Goal: Transaction & Acquisition: Purchase product/service

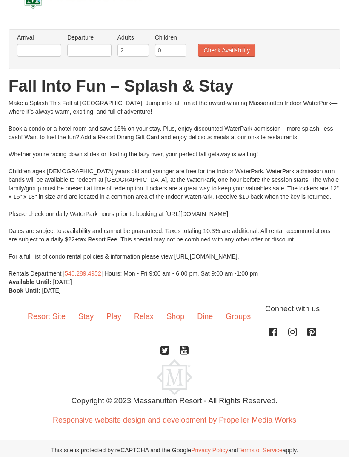
scroll to position [25, 0]
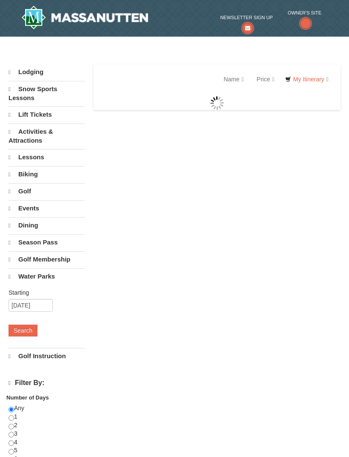
select select "9"
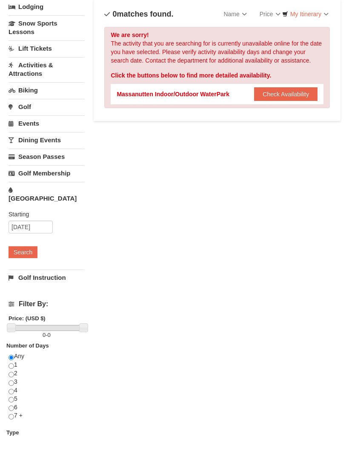
scroll to position [66, 0]
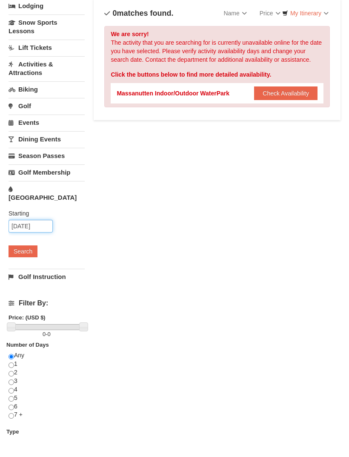
click at [39, 220] on input "09/09/2025" at bounding box center [31, 226] width 44 height 13
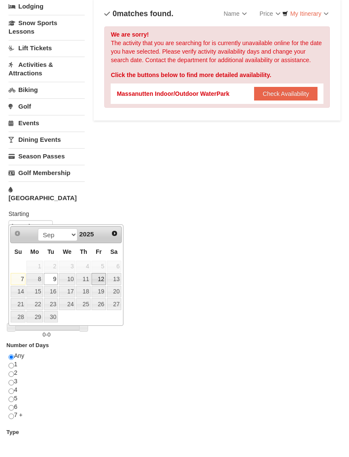
click at [103, 274] on link "12" at bounding box center [99, 279] width 14 height 12
type input "09/12/2025"
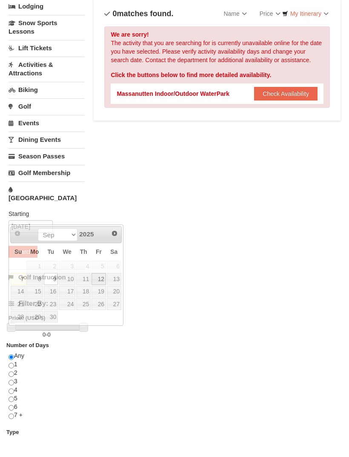
scroll to position [66, 0]
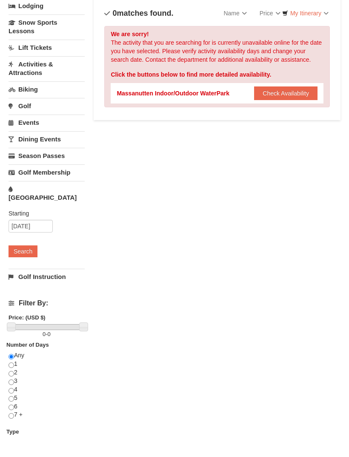
click at [29, 245] on button "Search" at bounding box center [23, 251] width 29 height 12
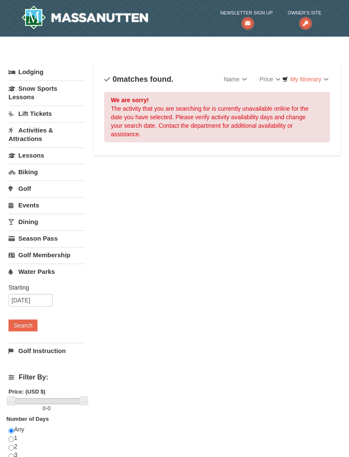
click at [38, 136] on link "Activities & Attractions" at bounding box center [47, 134] width 76 height 24
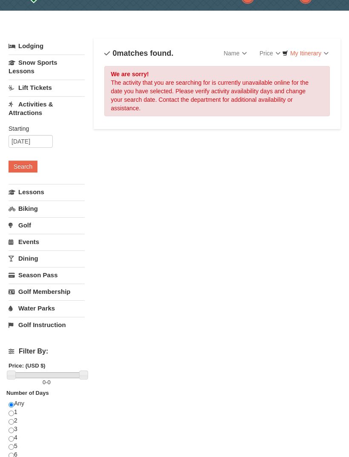
scroll to position [28, 0]
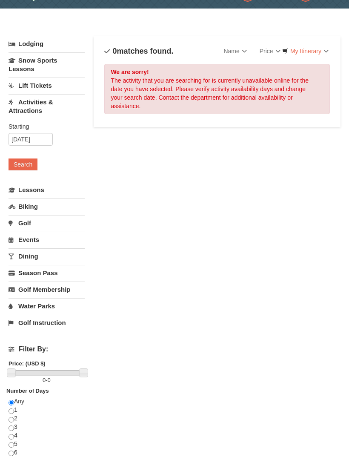
click at [34, 163] on button "Search" at bounding box center [23, 165] width 29 height 12
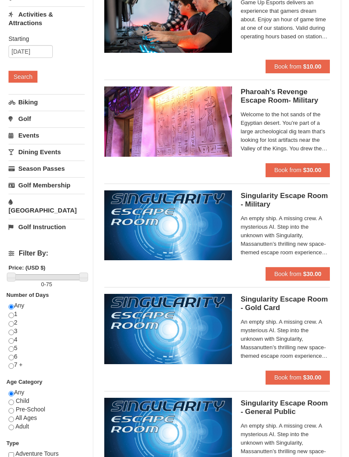
scroll to position [150, 0]
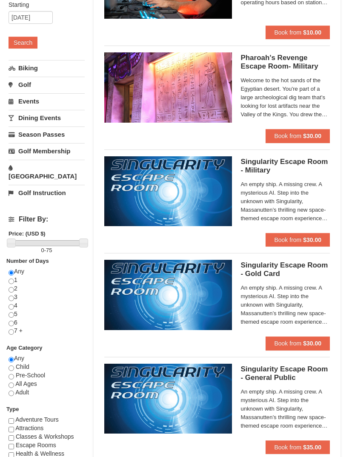
click at [49, 170] on link "Water Park" at bounding box center [47, 172] width 76 height 24
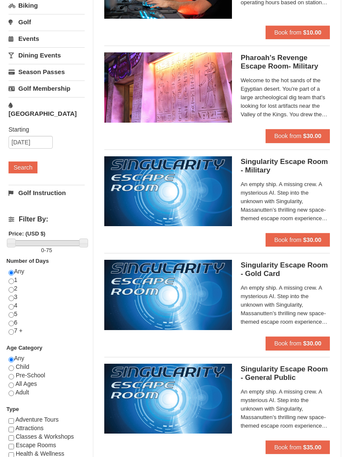
click at [30, 161] on button "Search" at bounding box center [23, 167] width 29 height 12
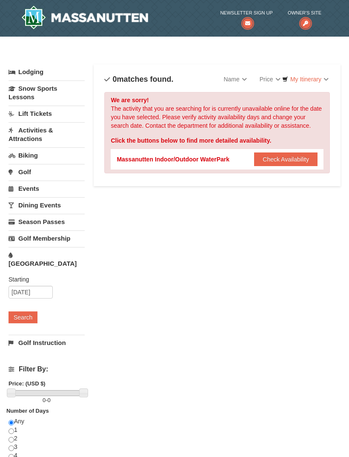
click at [281, 160] on button "Check Availability" at bounding box center [285, 160] width 63 height 14
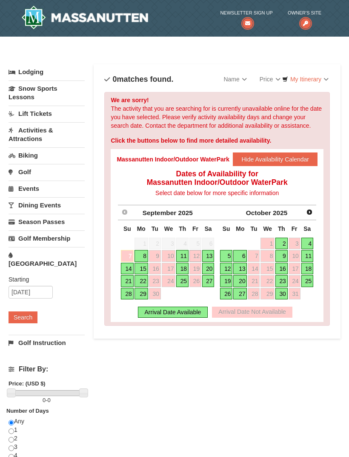
click at [212, 253] on link "13" at bounding box center [208, 256] width 12 height 12
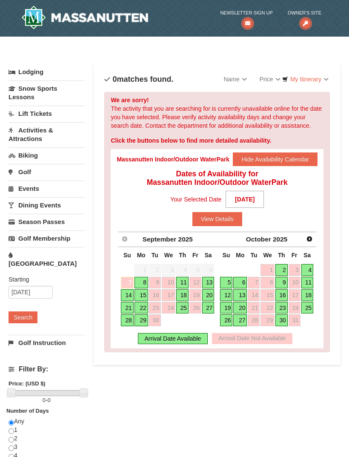
click at [132, 295] on link "14" at bounding box center [127, 295] width 12 height 12
click at [211, 282] on link "13" at bounding box center [208, 283] width 12 height 12
click at [192, 334] on div "Arrival Date Available" at bounding box center [173, 338] width 70 height 11
click at [230, 216] on button "View Details" at bounding box center [218, 219] width 50 height 14
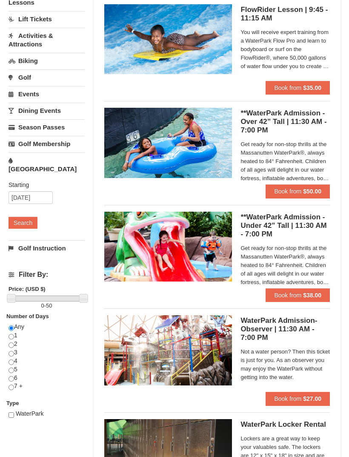
scroll to position [89, 0]
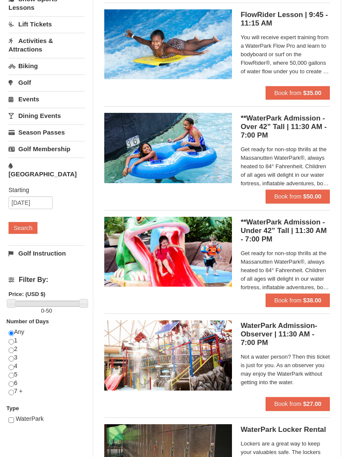
click at [296, 299] on span "Book from" at bounding box center [287, 300] width 27 height 7
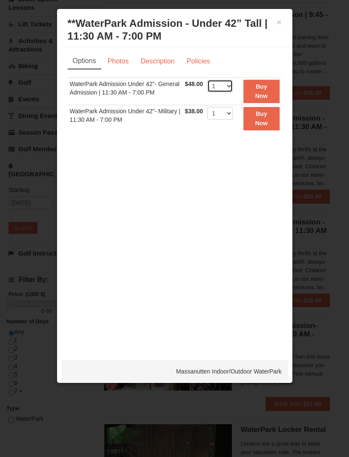
click at [233, 81] on select "1 2 3 4 5 6 7 8 9 10 11 12 13 14 15 16 17 18 19 20 21 22" at bounding box center [221, 86] width 26 height 13
select select "2"
click at [265, 89] on strong "Buy Now" at bounding box center [261, 91] width 13 height 16
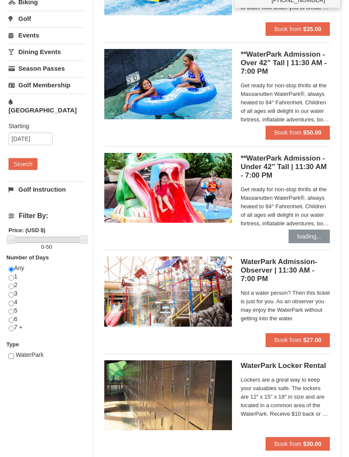
scroll to position [173, 0]
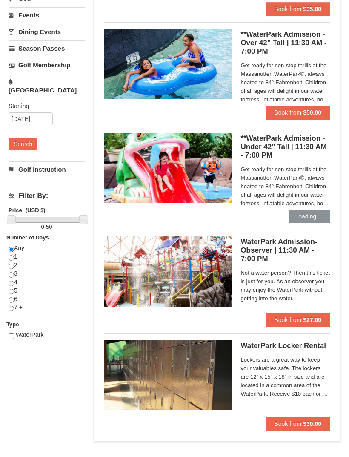
click at [313, 111] on strong "$50.00" at bounding box center [312, 113] width 18 height 7
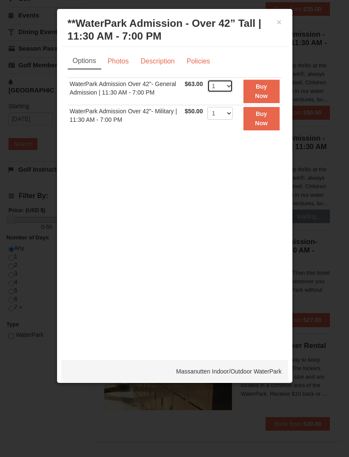
click at [230, 87] on select "1 2 3 4 5 6 7 8 9 10 11 12 13 14 15 16 17 18 19 20 21 22" at bounding box center [221, 86] width 26 height 13
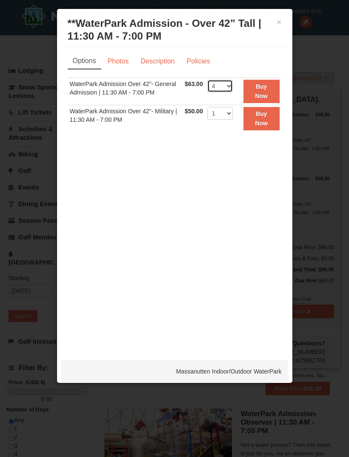
scroll to position [0, 0]
click at [231, 87] on select "1 2 3 4 5 6 7 8 9 10 11 12 13 14 15 16 17 18 19 20 21 22" at bounding box center [221, 86] width 26 height 13
select select "5"
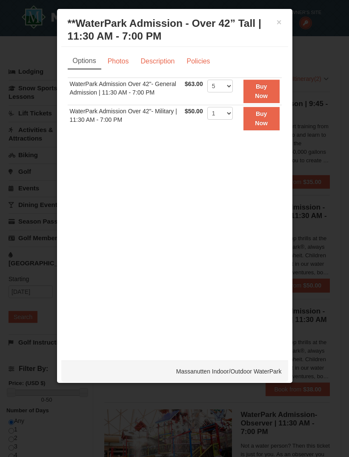
click at [268, 89] on strong "Buy Now" at bounding box center [261, 91] width 13 height 16
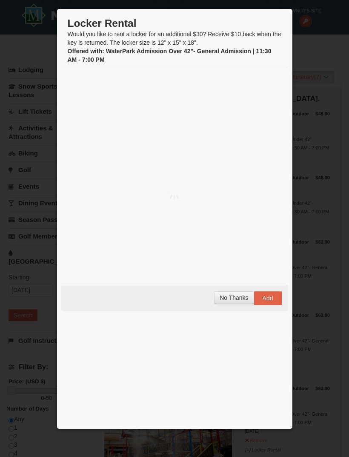
scroll to position [3, 0]
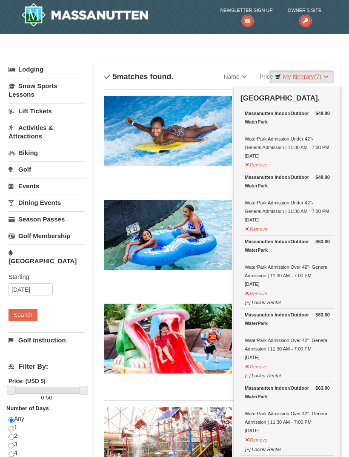
click at [319, 77] on span "(7)" at bounding box center [317, 76] width 7 height 7
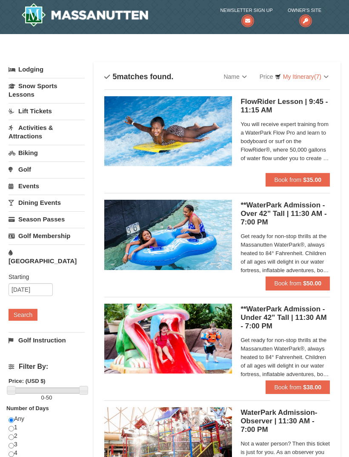
click at [328, 76] on link "My Itinerary (7)" at bounding box center [302, 76] width 65 height 13
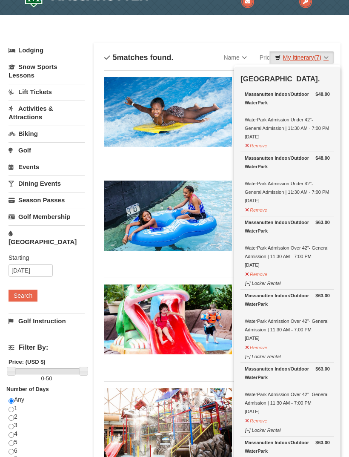
scroll to position [0, 0]
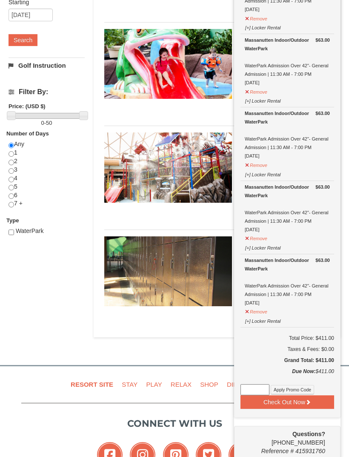
click at [199, 151] on div at bounding box center [174, 228] width 349 height 457
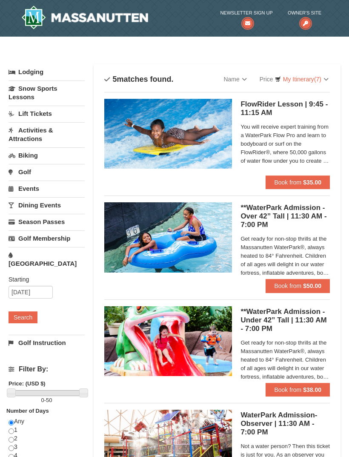
click at [31, 248] on link "[GEOGRAPHIC_DATA]" at bounding box center [47, 259] width 76 height 24
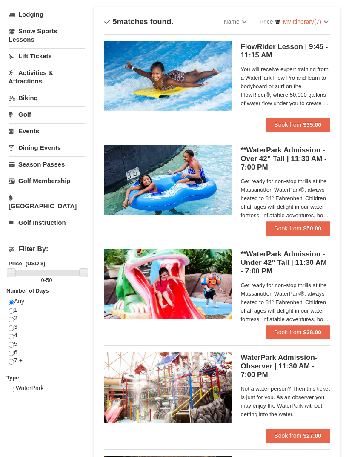
scroll to position [31, 0]
